Goal: Task Accomplishment & Management: Manage account settings

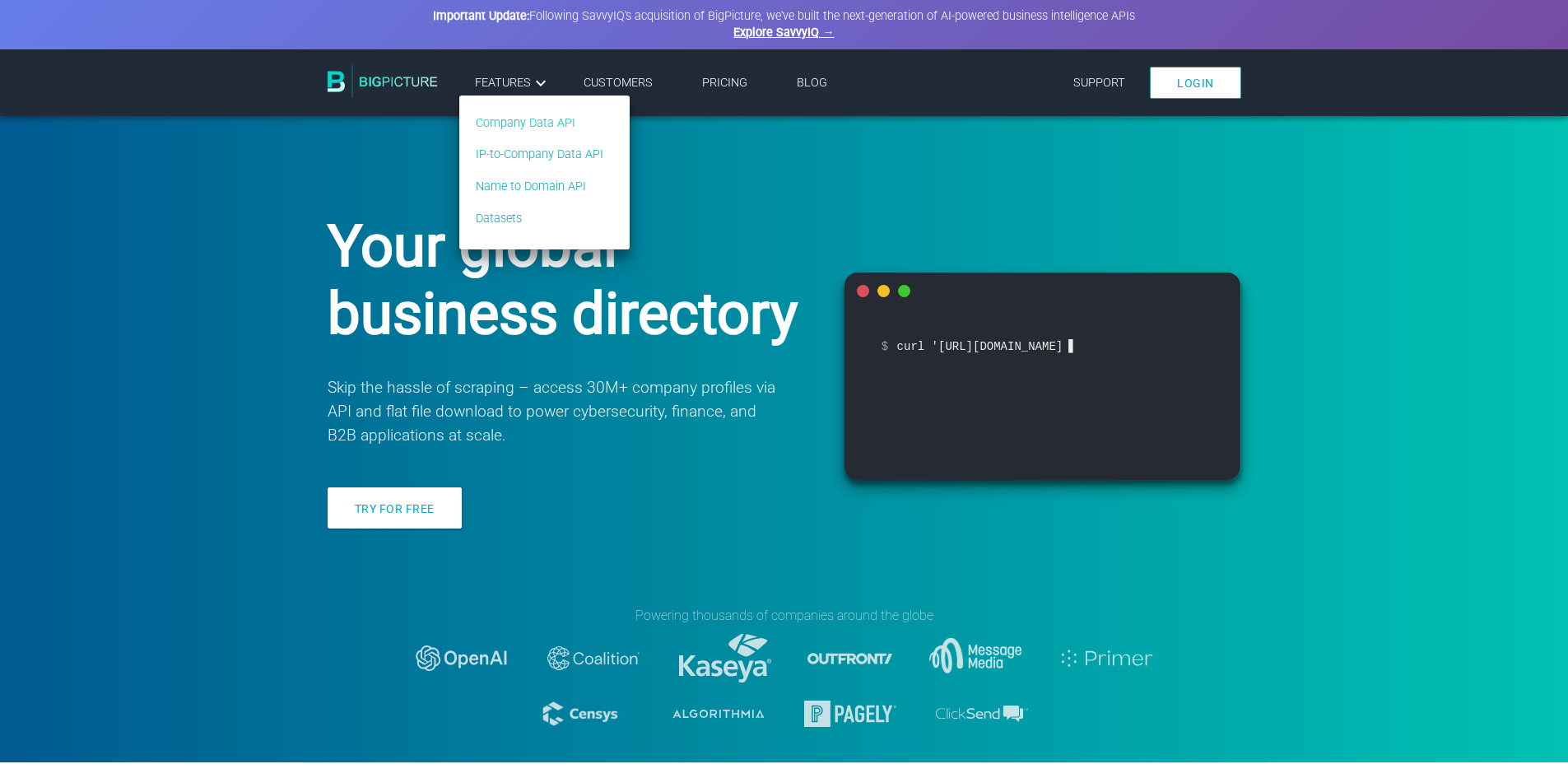
click at [525, 119] on link "Company Data API" at bounding box center [540, 123] width 127 height 18
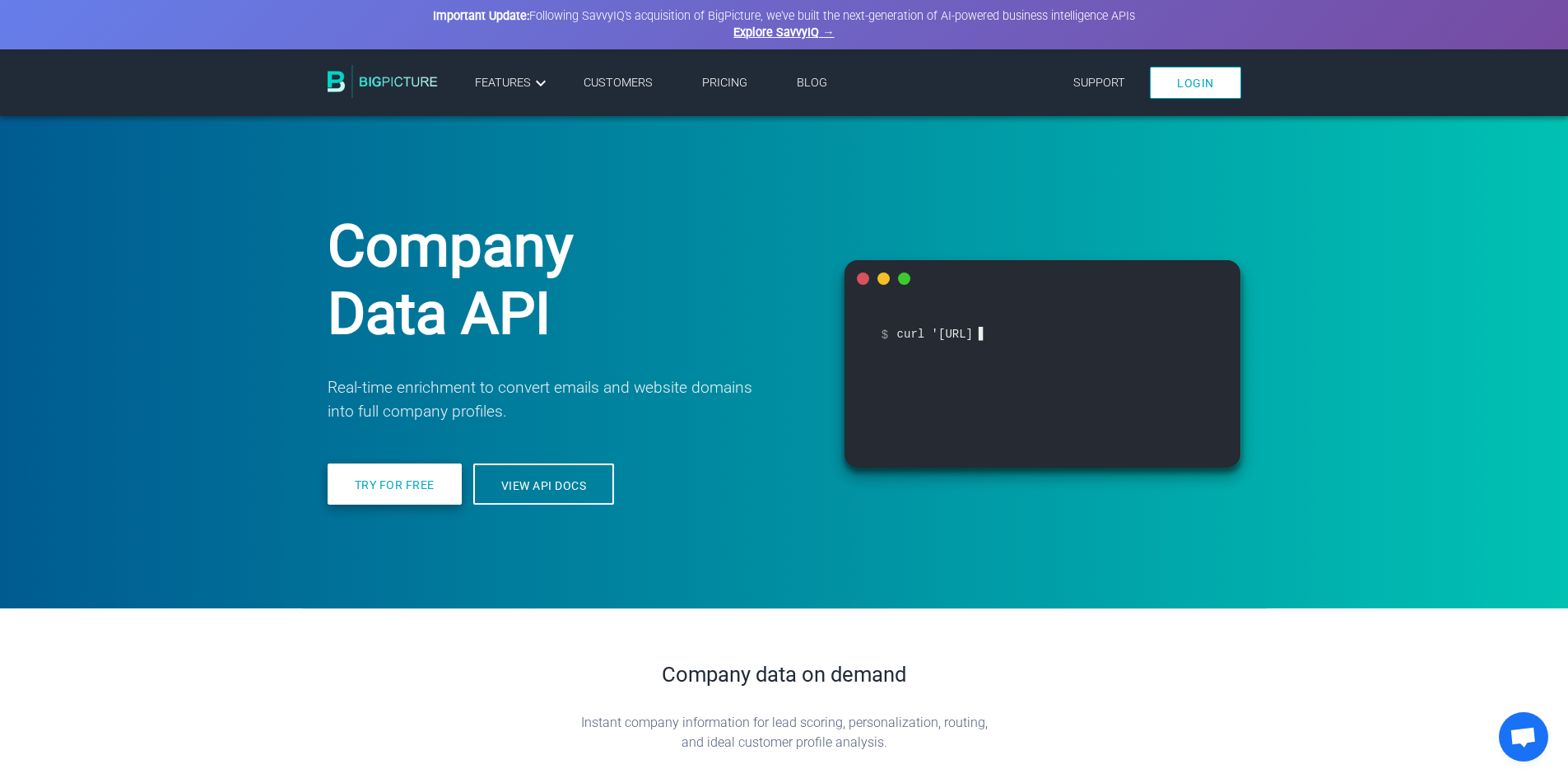
click at [386, 497] on link "Try for free" at bounding box center [395, 484] width 134 height 41
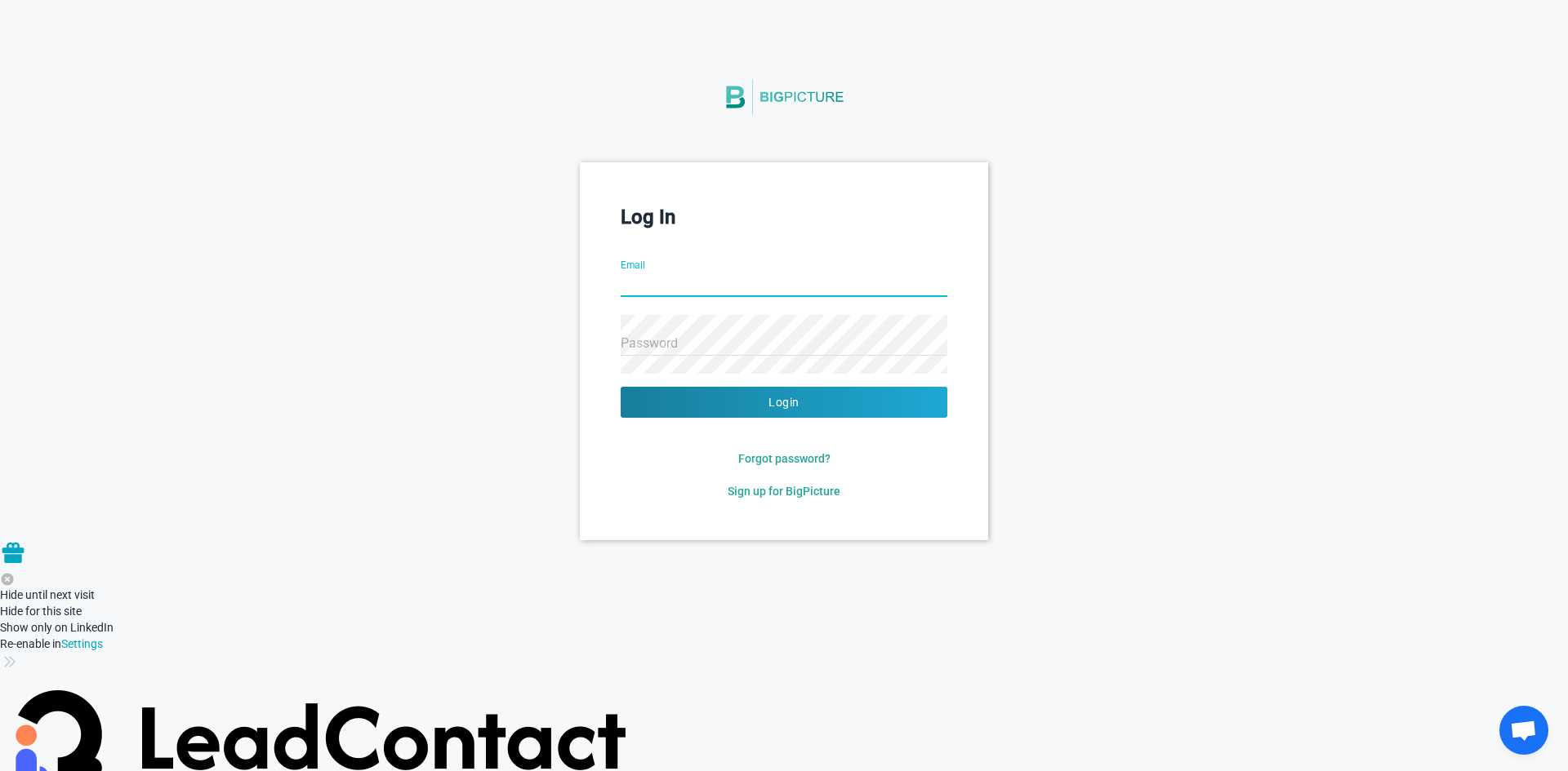
click at [684, 268] on input "Email" at bounding box center [783, 286] width 326 height 59
type input "shaheer.shaikh@businessleader.com"
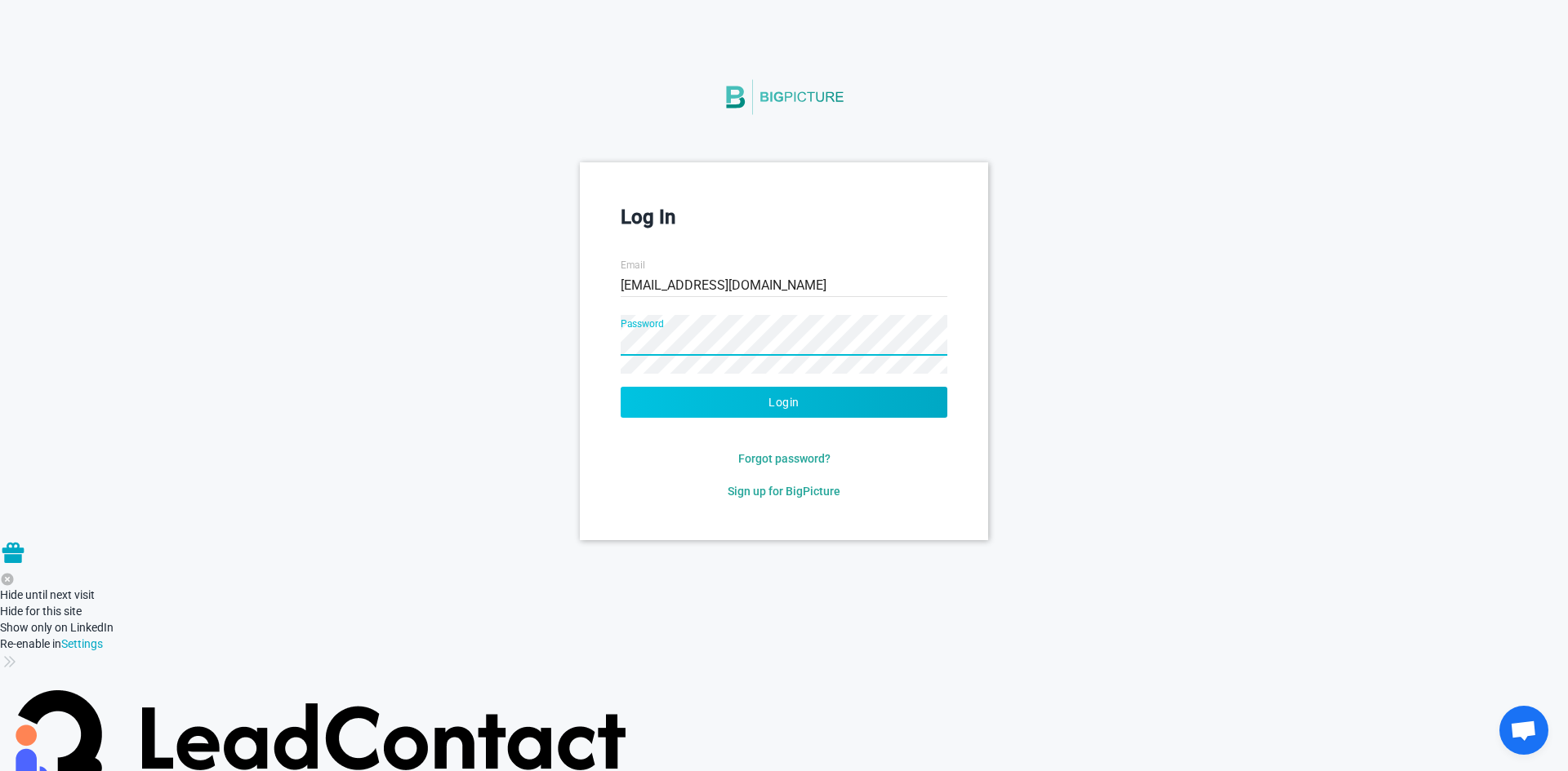
click at [769, 404] on button "Login" at bounding box center [783, 401] width 326 height 31
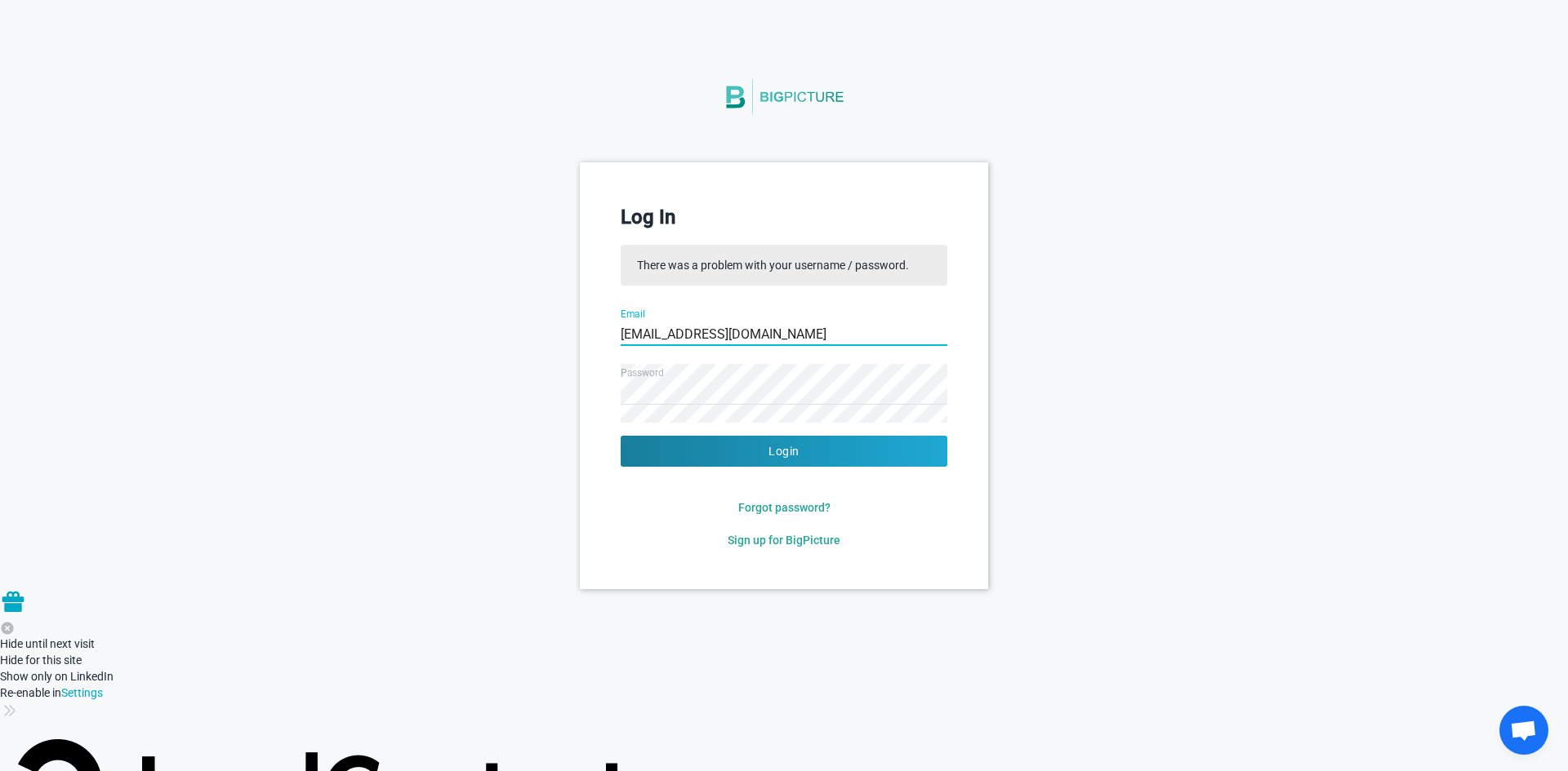
click at [848, 339] on input "shaheer.shaikh@businessleader.com" at bounding box center [783, 335] width 326 height 59
click at [623, 332] on input "shaheer.shaikh@businessleader.com" at bounding box center [783, 335] width 326 height 59
click at [537, 391] on div "Log In There was a problem with your username / password. Email shaheer.shaikh@…" at bounding box center [784, 376] width 1568 height 426
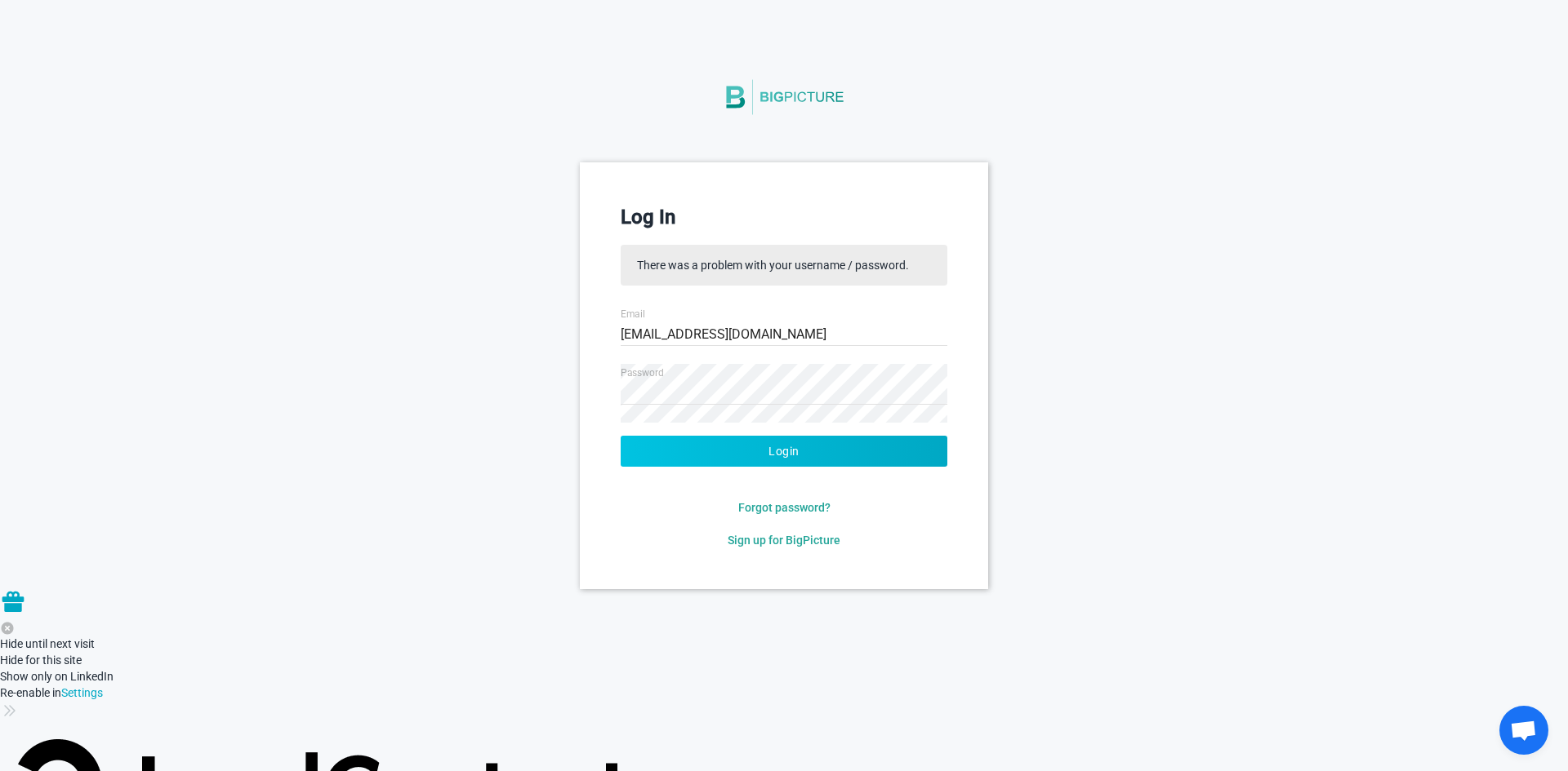
click at [814, 454] on button "Login" at bounding box center [783, 451] width 326 height 31
